Goal: Task Accomplishment & Management: Manage account settings

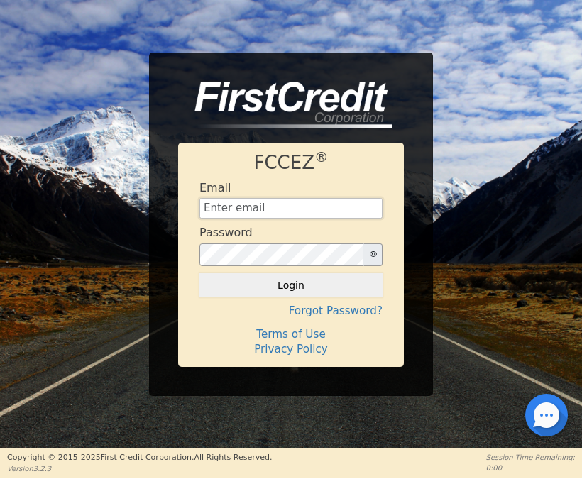
type input "[PERSON_NAME][EMAIL_ADDRESS][DOMAIN_NAME]"
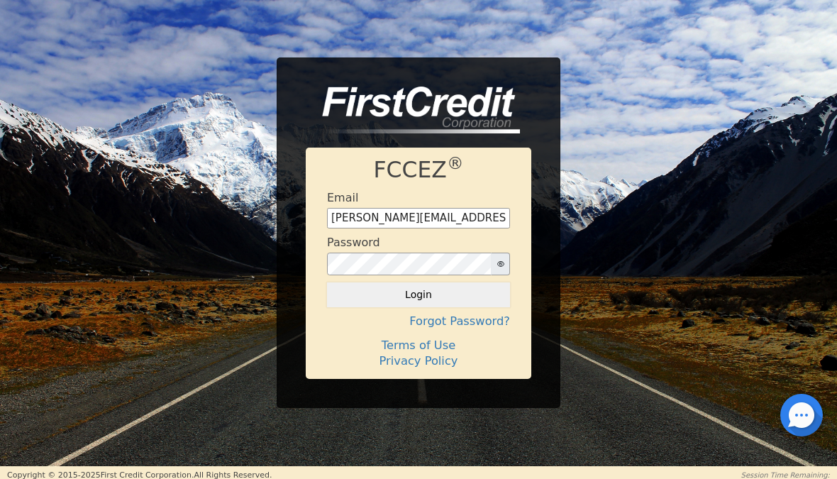
click at [477, 296] on button "Login" at bounding box center [418, 294] width 183 height 24
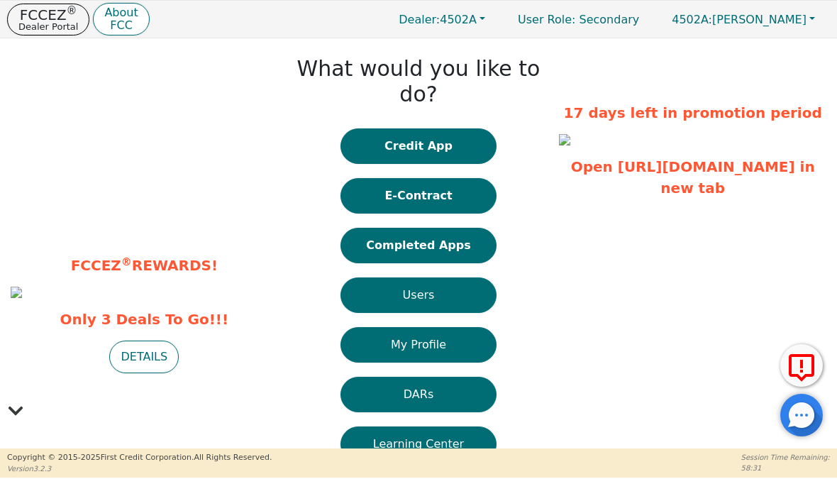
click at [479, 228] on button "Completed Apps" at bounding box center [419, 245] width 156 height 35
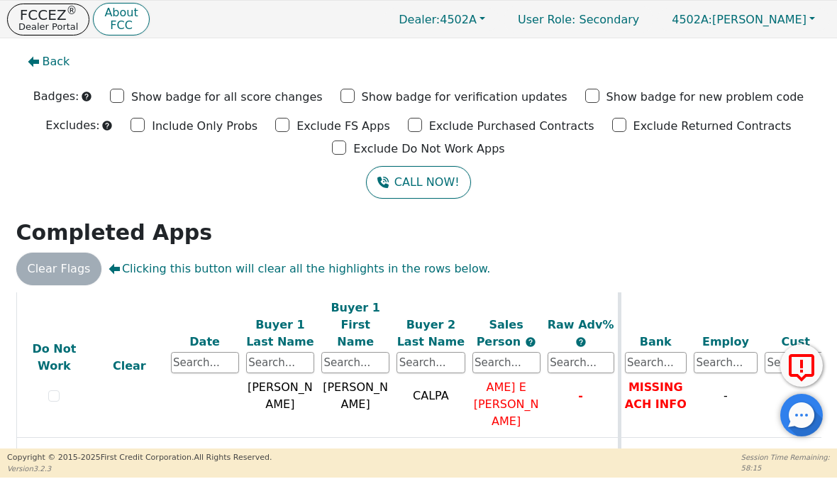
click at [63, 59] on span "Back" at bounding box center [57, 61] width 28 height 17
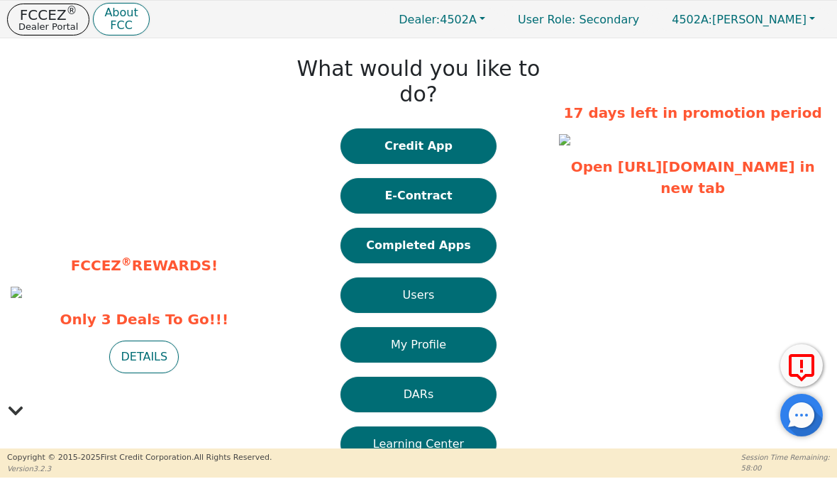
click at [581, 21] on button "4502A: [PERSON_NAME]" at bounding box center [743, 20] width 173 height 22
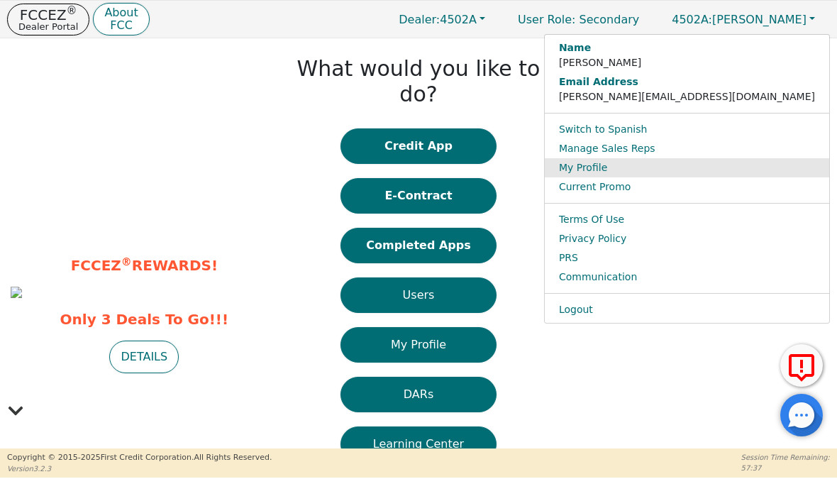
click at [581, 166] on link "My Profile" at bounding box center [687, 167] width 285 height 19
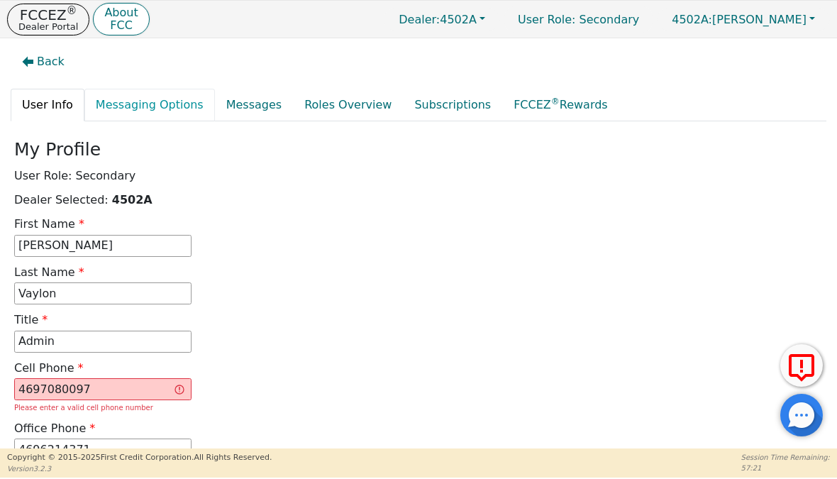
click at [186, 106] on link "Messaging Options" at bounding box center [149, 105] width 131 height 33
select select "50"
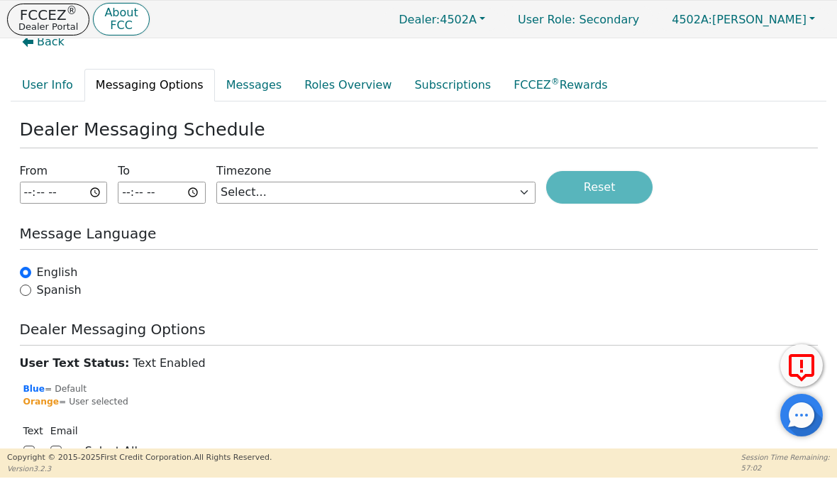
scroll to position [17, 0]
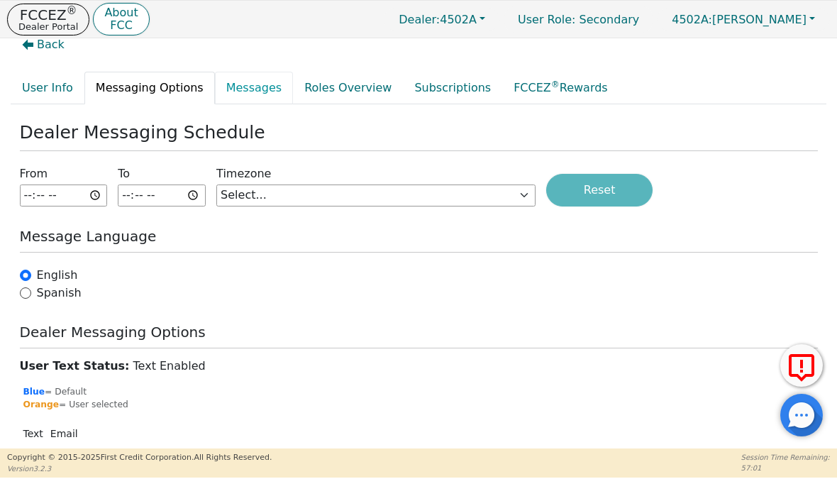
click at [253, 88] on link "Messages" at bounding box center [254, 88] width 78 height 33
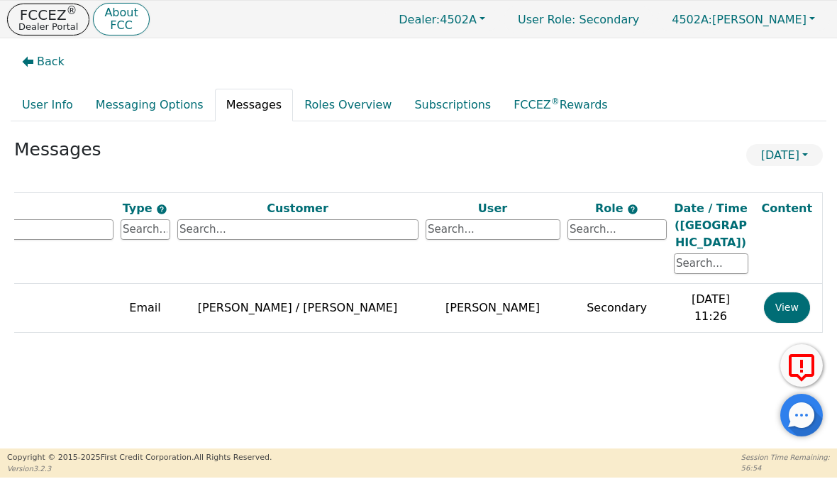
scroll to position [0, 345]
click at [581, 302] on span "View" at bounding box center [786, 307] width 23 height 11
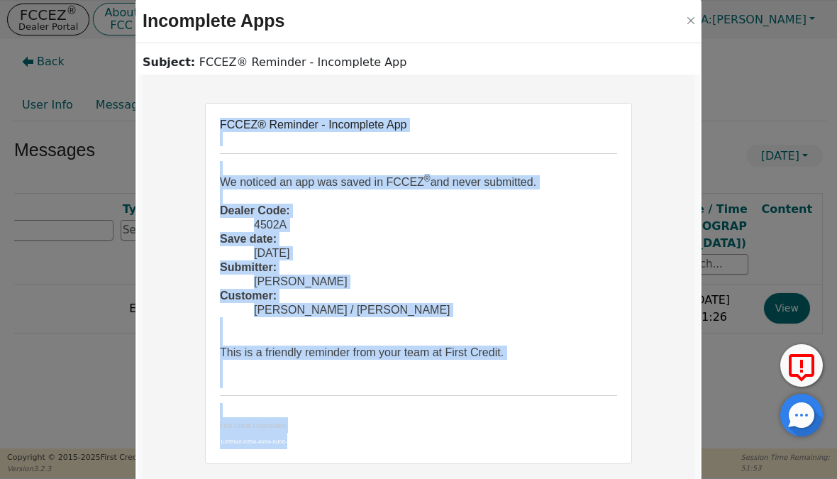
scroll to position [16, 0]
